Goal: Task Accomplishment & Management: Manage account settings

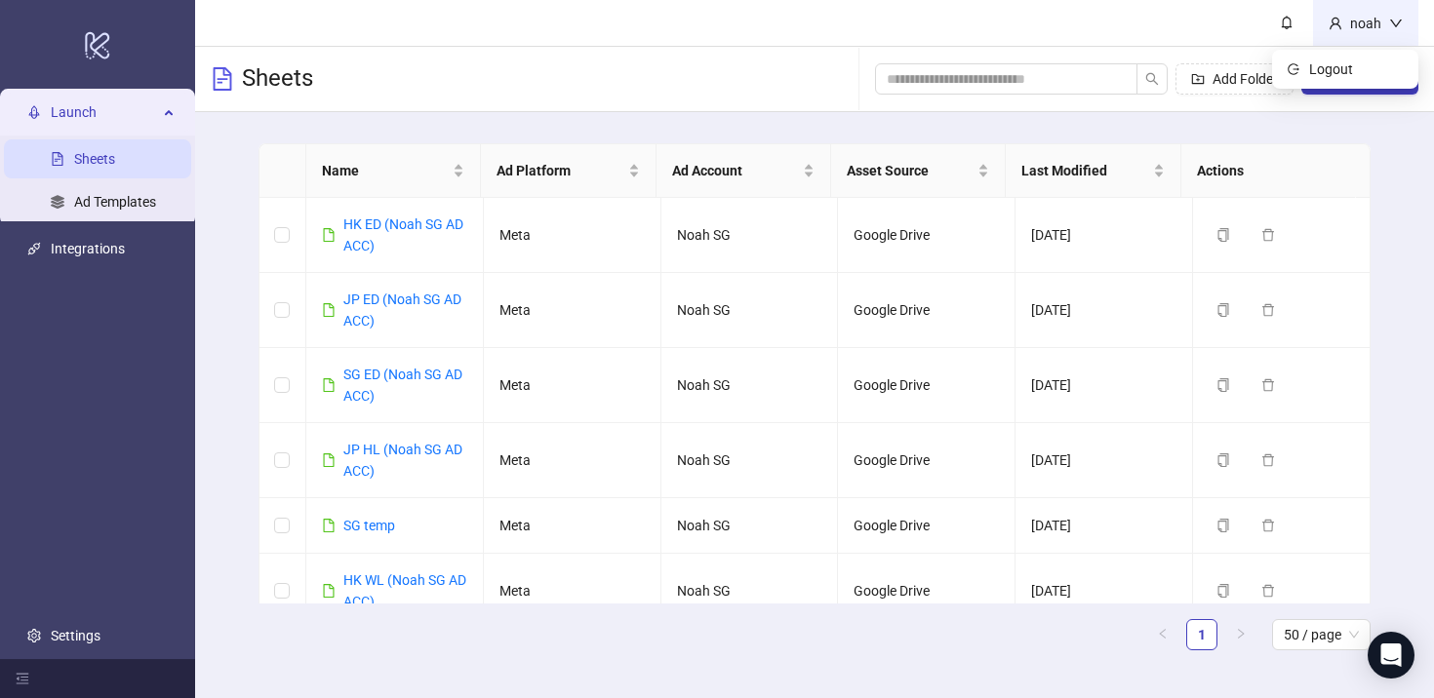
click at [1360, 32] on div "noah" at bounding box center [1365, 23] width 47 height 21
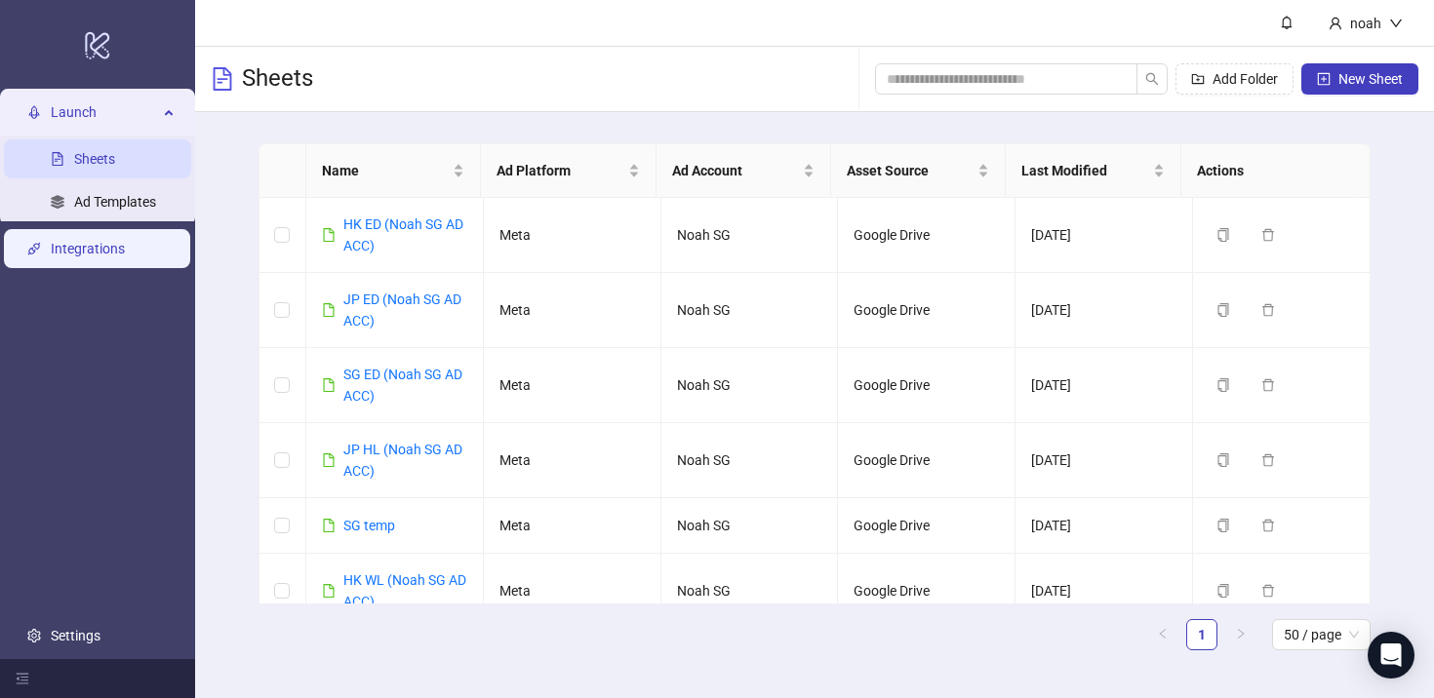
click at [125, 255] on link "Integrations" at bounding box center [88, 250] width 74 height 16
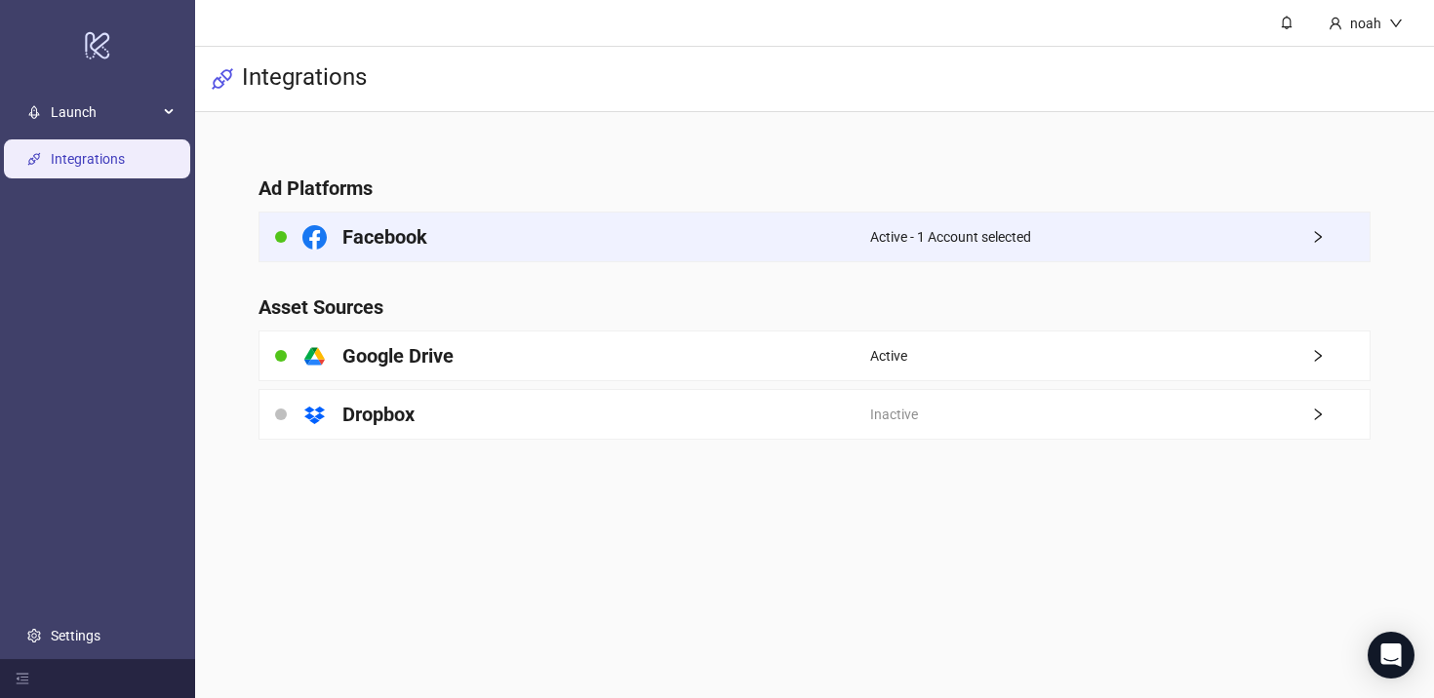
click at [603, 226] on div "Facebook" at bounding box center [564, 237] width 611 height 49
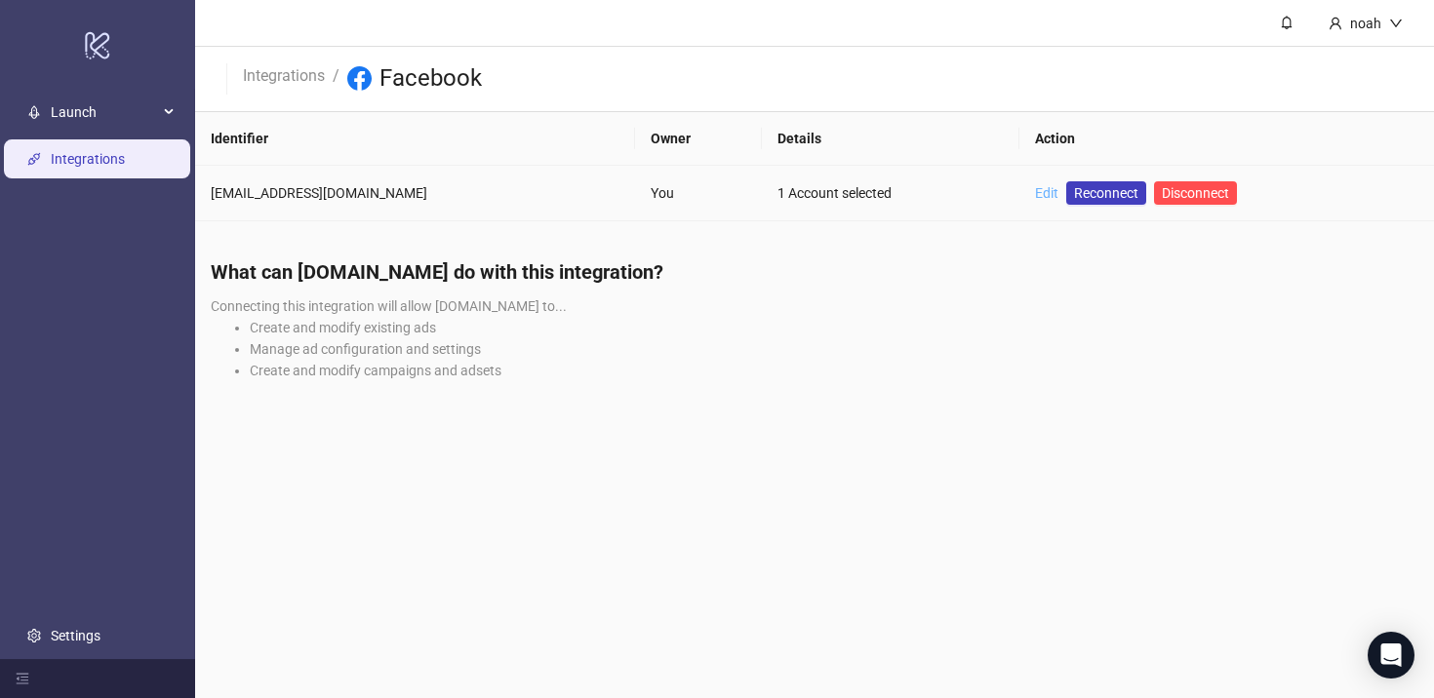
click at [1035, 193] on link "Edit" at bounding box center [1046, 193] width 23 height 16
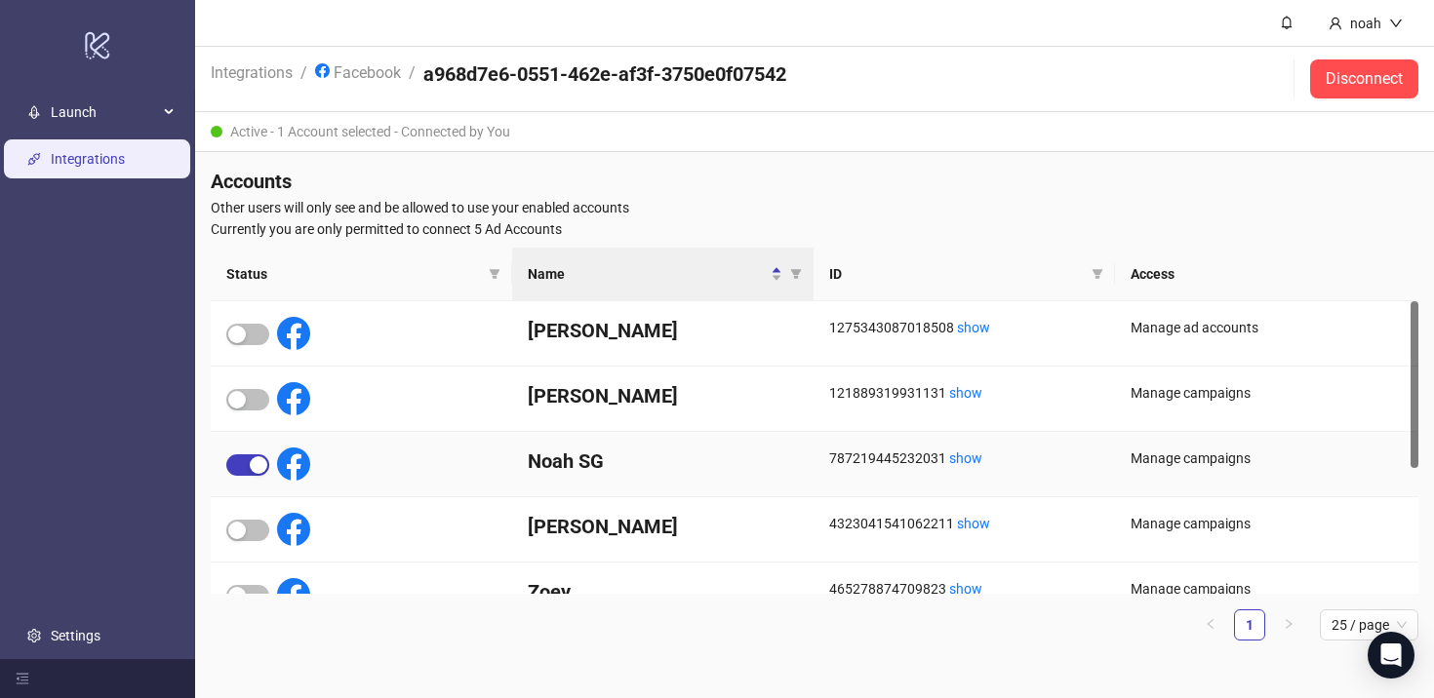
scroll to position [123, 0]
